Goal: Task Accomplishment & Management: Manage account settings

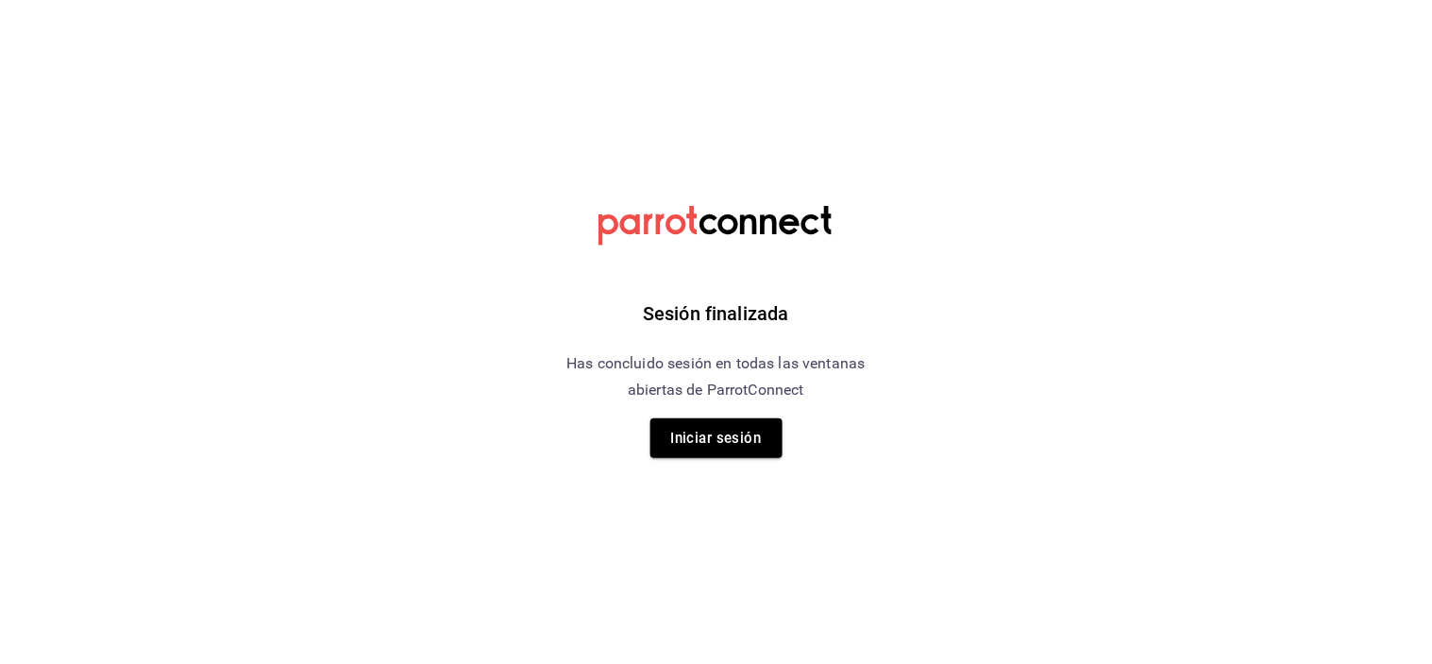
drag, startPoint x: 0, startPoint y: 0, endPoint x: 691, endPoint y: 445, distance: 821.8
click at [691, 445] on button "Iniciar sesión" at bounding box center [716, 438] width 132 height 40
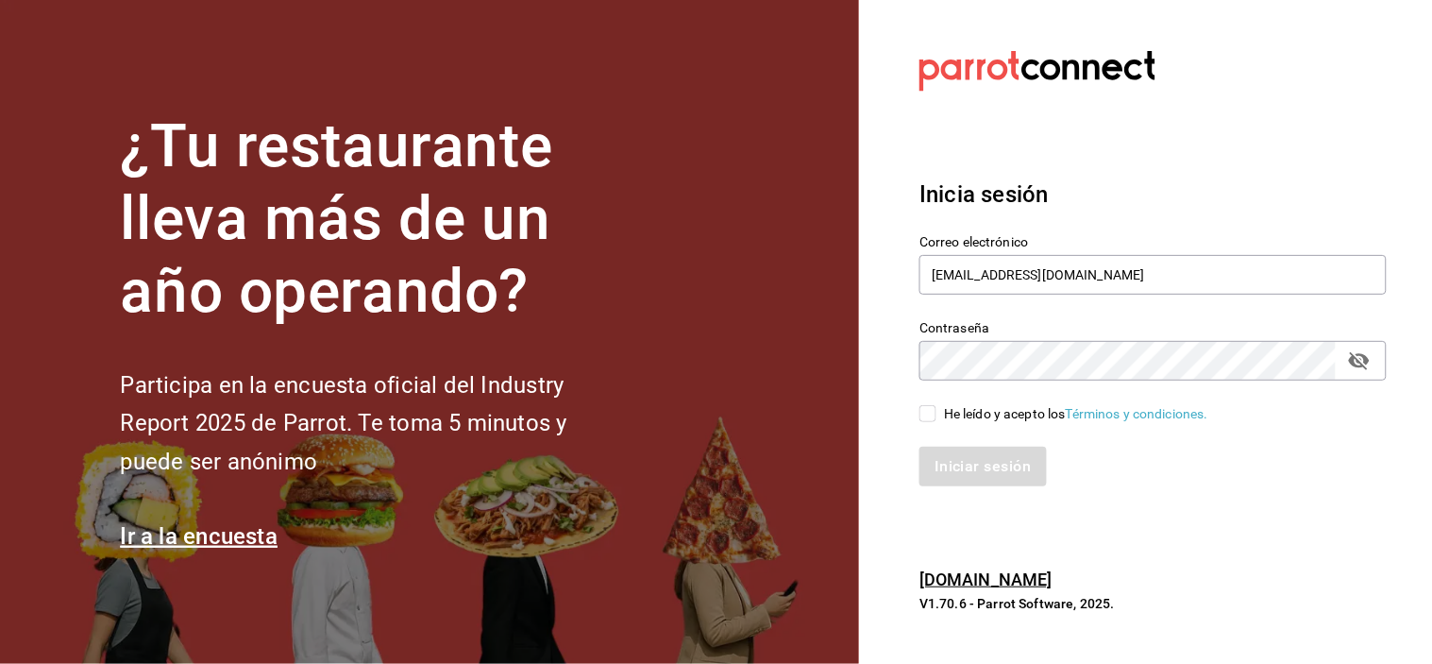
click at [926, 410] on input "He leído y acepto los Términos y condiciones." at bounding box center [928, 413] width 17 height 17
checkbox input "true"
click at [952, 453] on button "Iniciar sesión" at bounding box center [984, 467] width 128 height 40
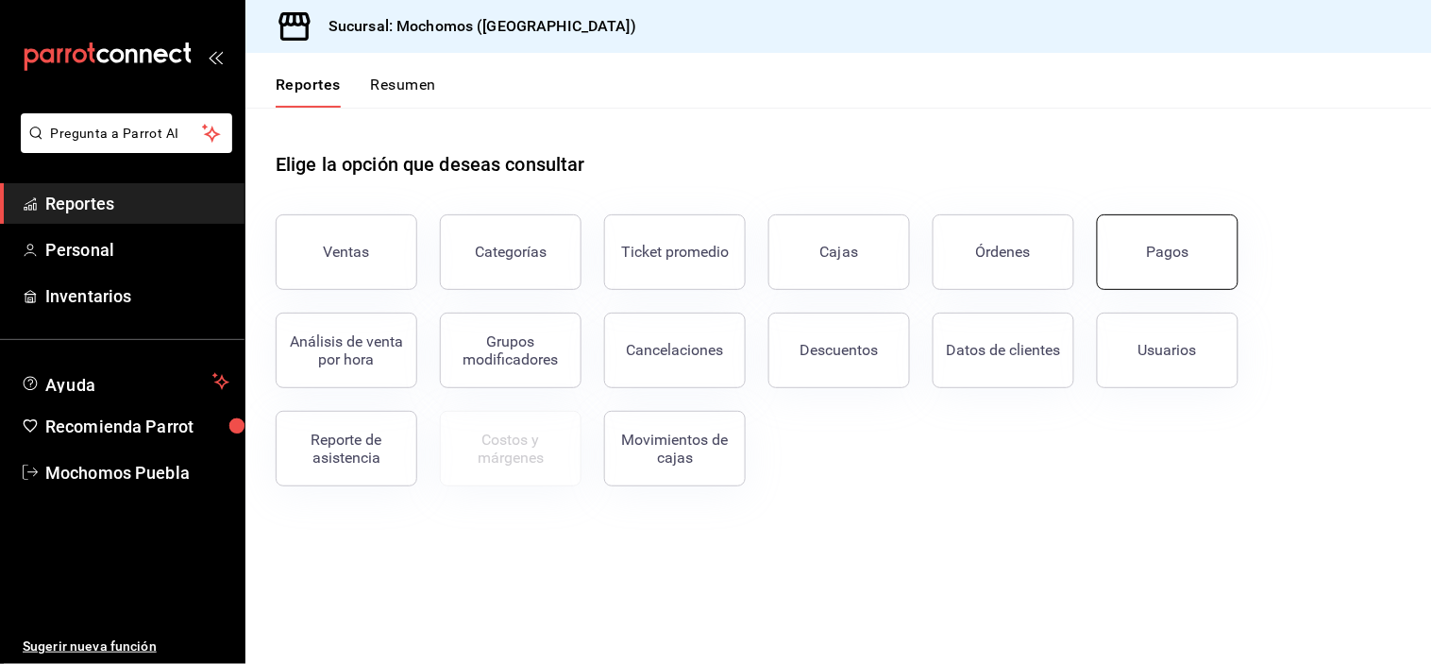
click at [1135, 259] on button "Pagos" at bounding box center [1168, 252] width 142 height 76
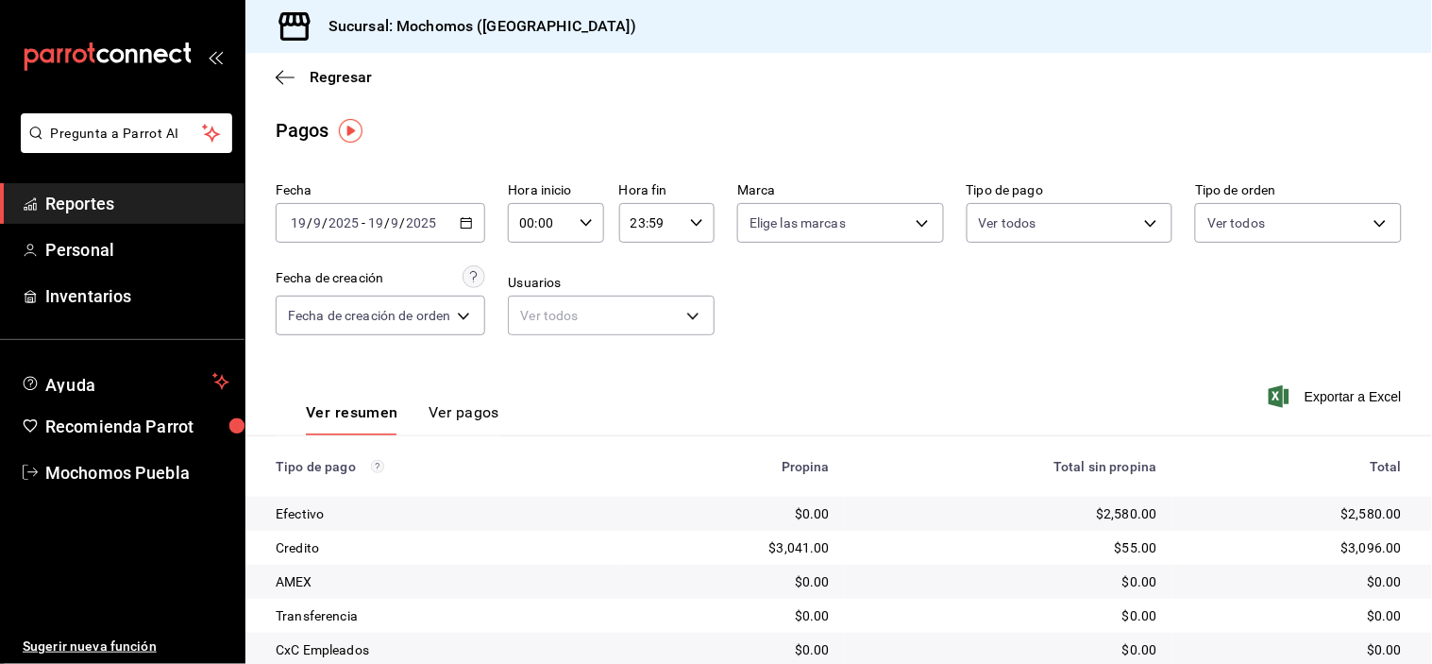
click at [448, 293] on div "Fecha de creación Fecha de creación de orden ORDER" at bounding box center [381, 300] width 210 height 70
